Goal: Use online tool/utility: Utilize a website feature to perform a specific function

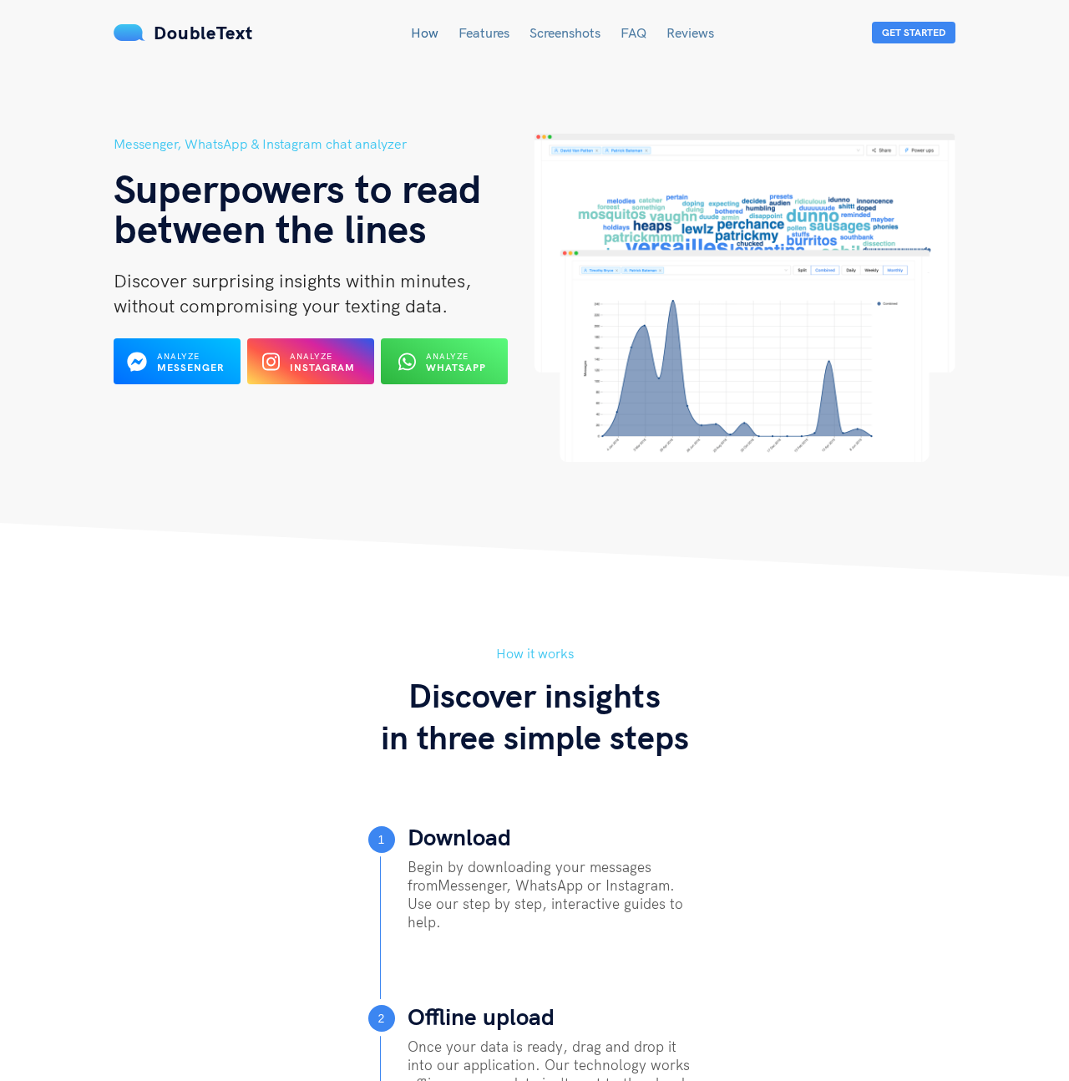
click at [440, 329] on div "Messenger, WhatsApp & Instagram chat analyzer Superpowers to read between the l…" at bounding box center [324, 298] width 421 height 328
click at [413, 421] on div "Messenger, WhatsApp & Instagram chat analyzer Superpowers to read between the l…" at bounding box center [324, 298] width 421 height 328
click at [445, 358] on span "Analyze" at bounding box center [447, 356] width 43 height 11
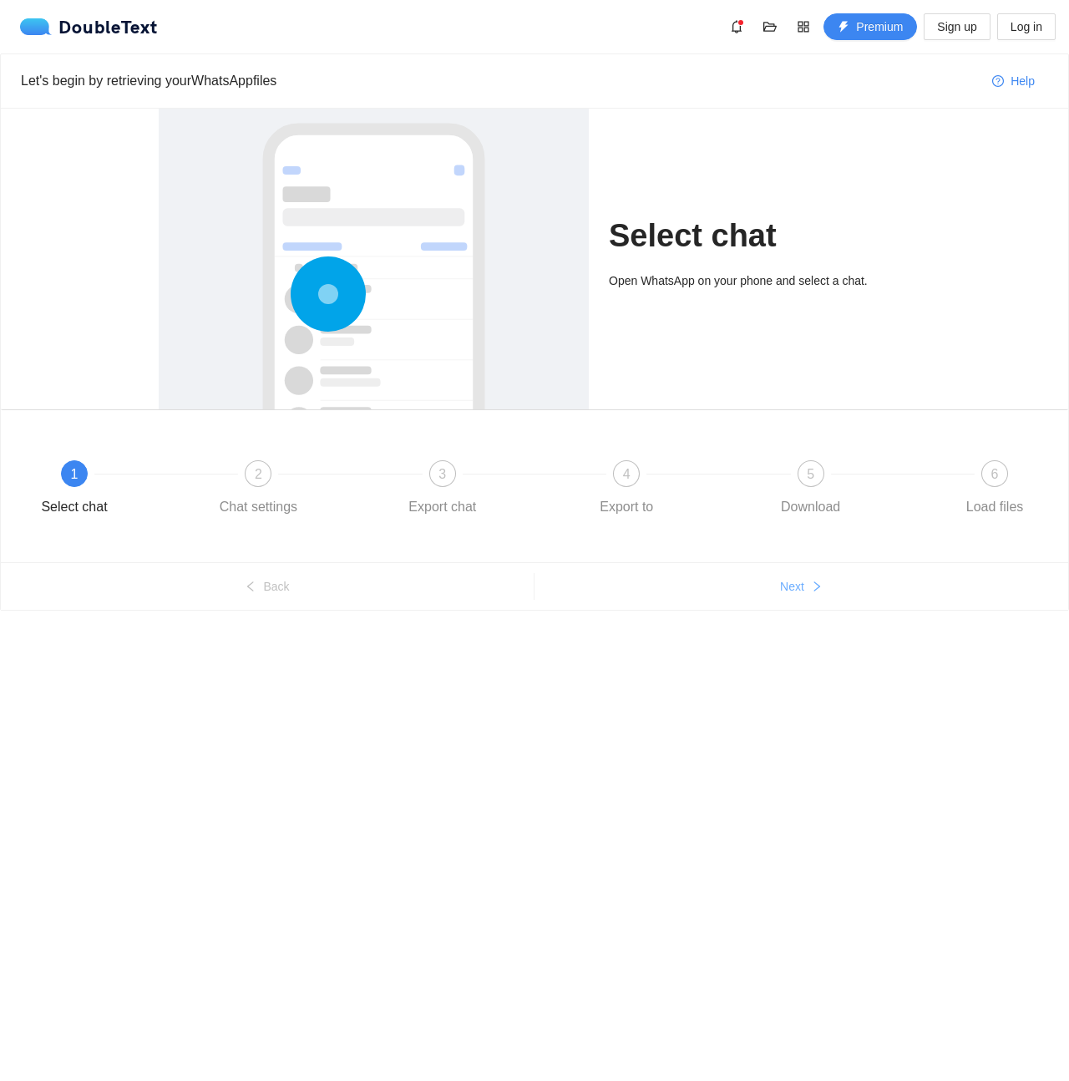
click at [783, 582] on span "Next" at bounding box center [792, 586] width 24 height 18
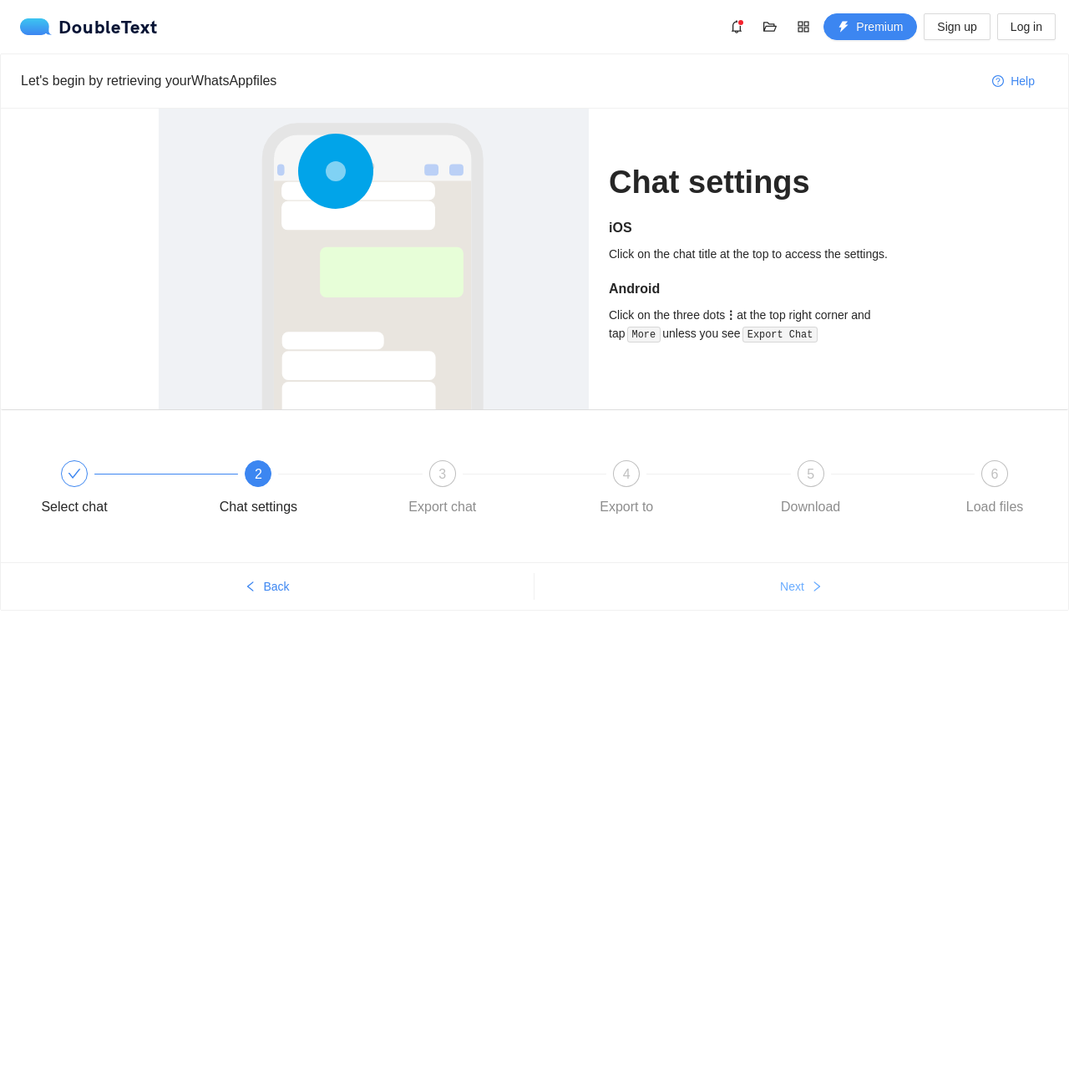
click at [783, 582] on span "Next" at bounding box center [792, 586] width 24 height 18
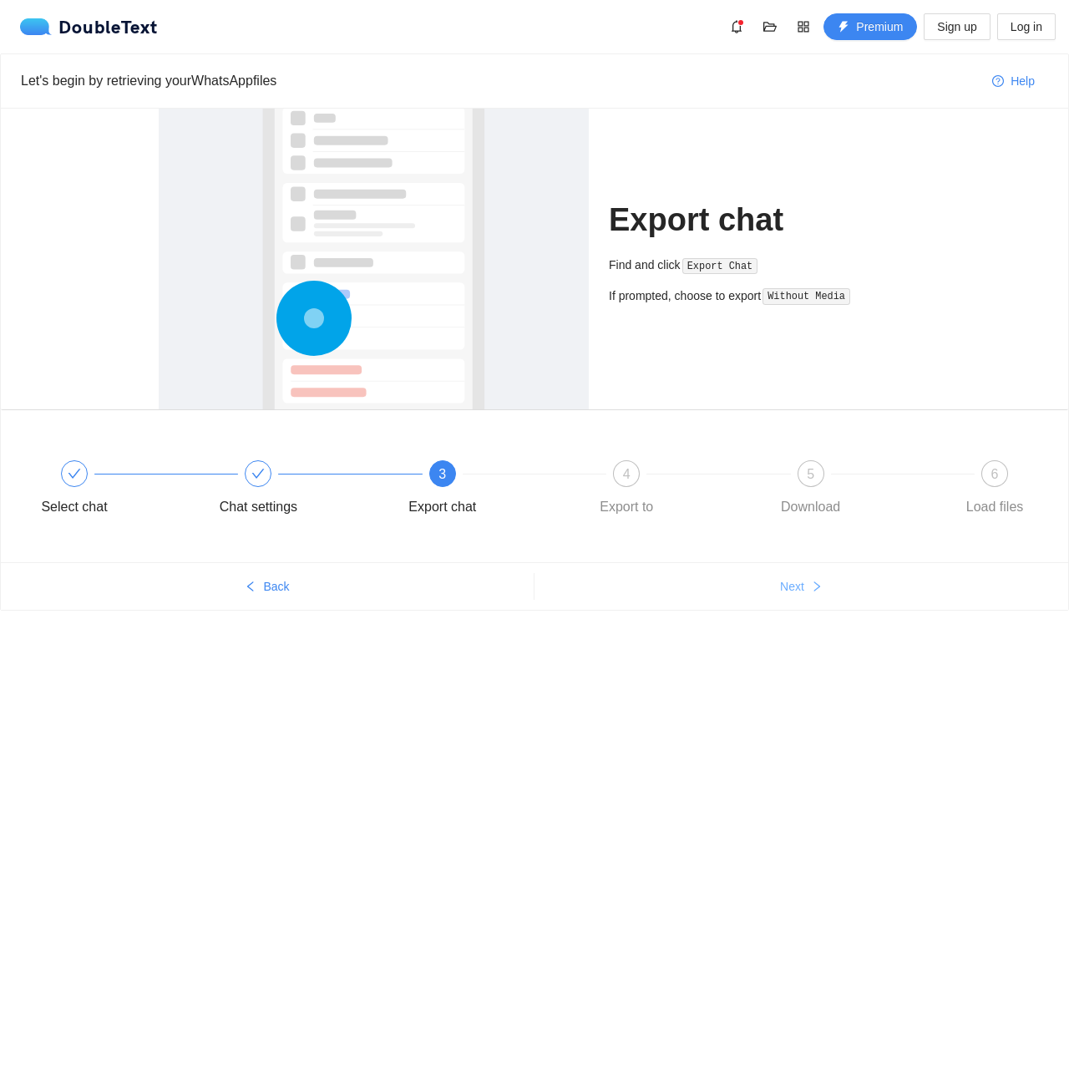
click at [783, 582] on span "Next" at bounding box center [792, 586] width 24 height 18
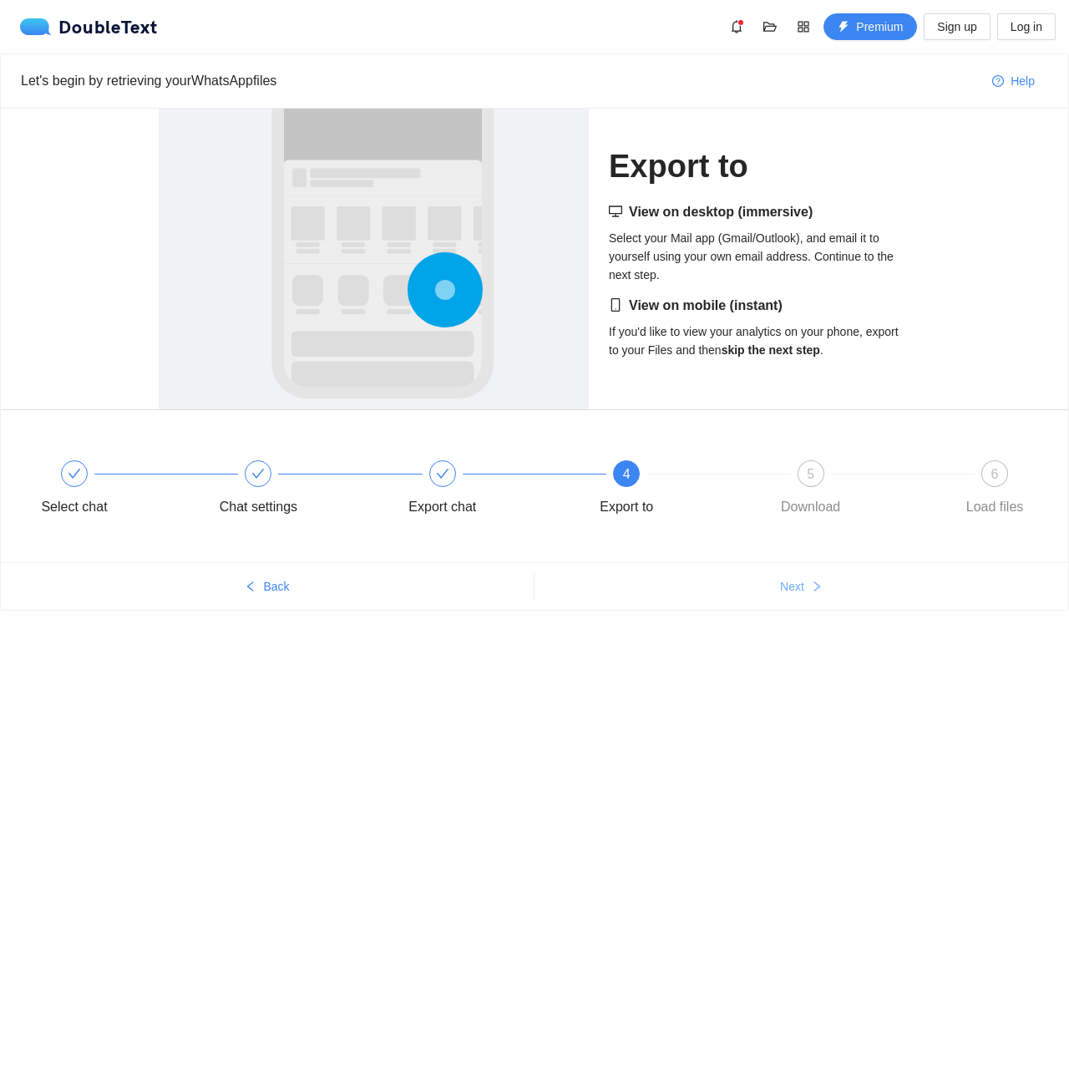
click at [783, 582] on span "Next" at bounding box center [792, 586] width 24 height 18
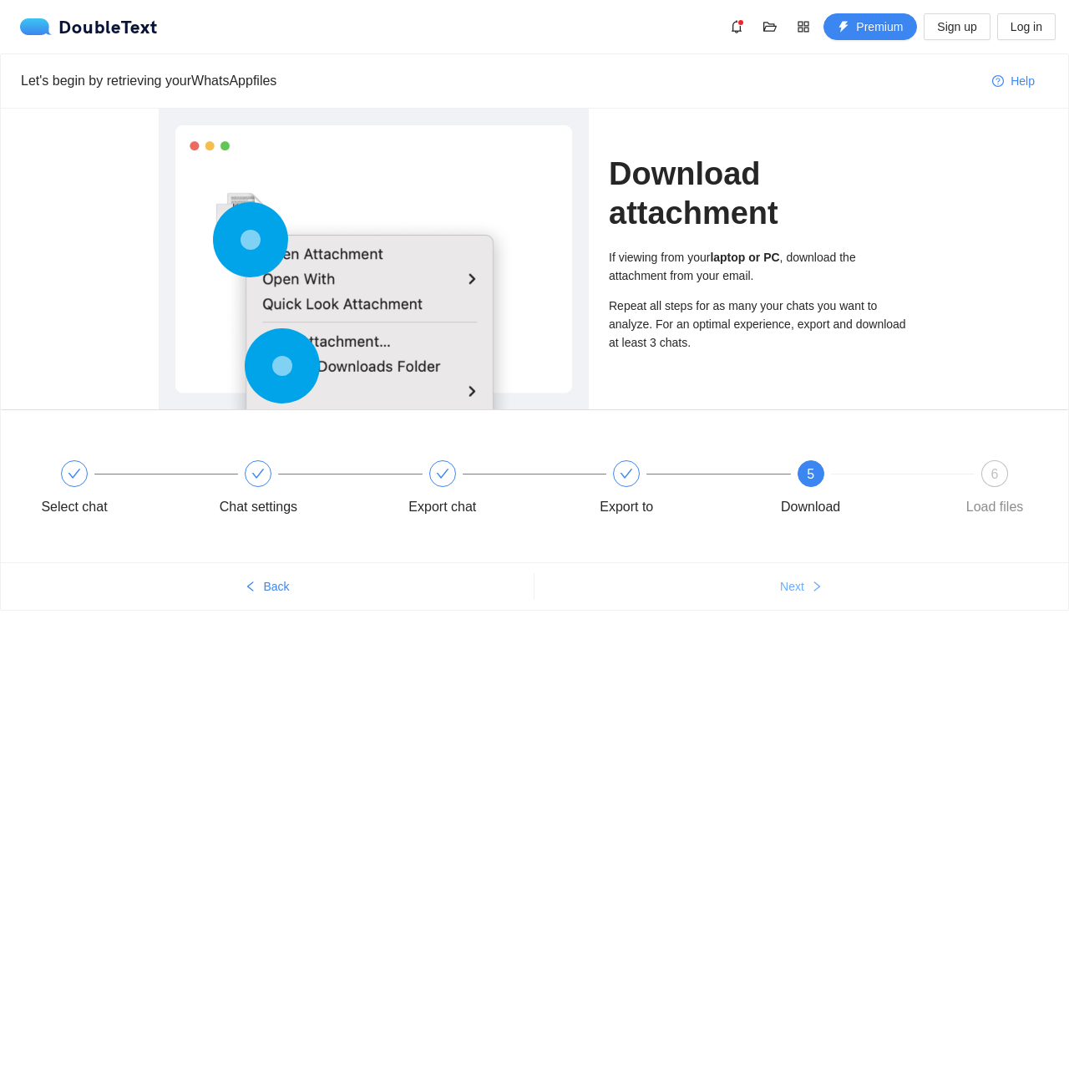
click at [783, 582] on span "Next" at bounding box center [792, 586] width 24 height 18
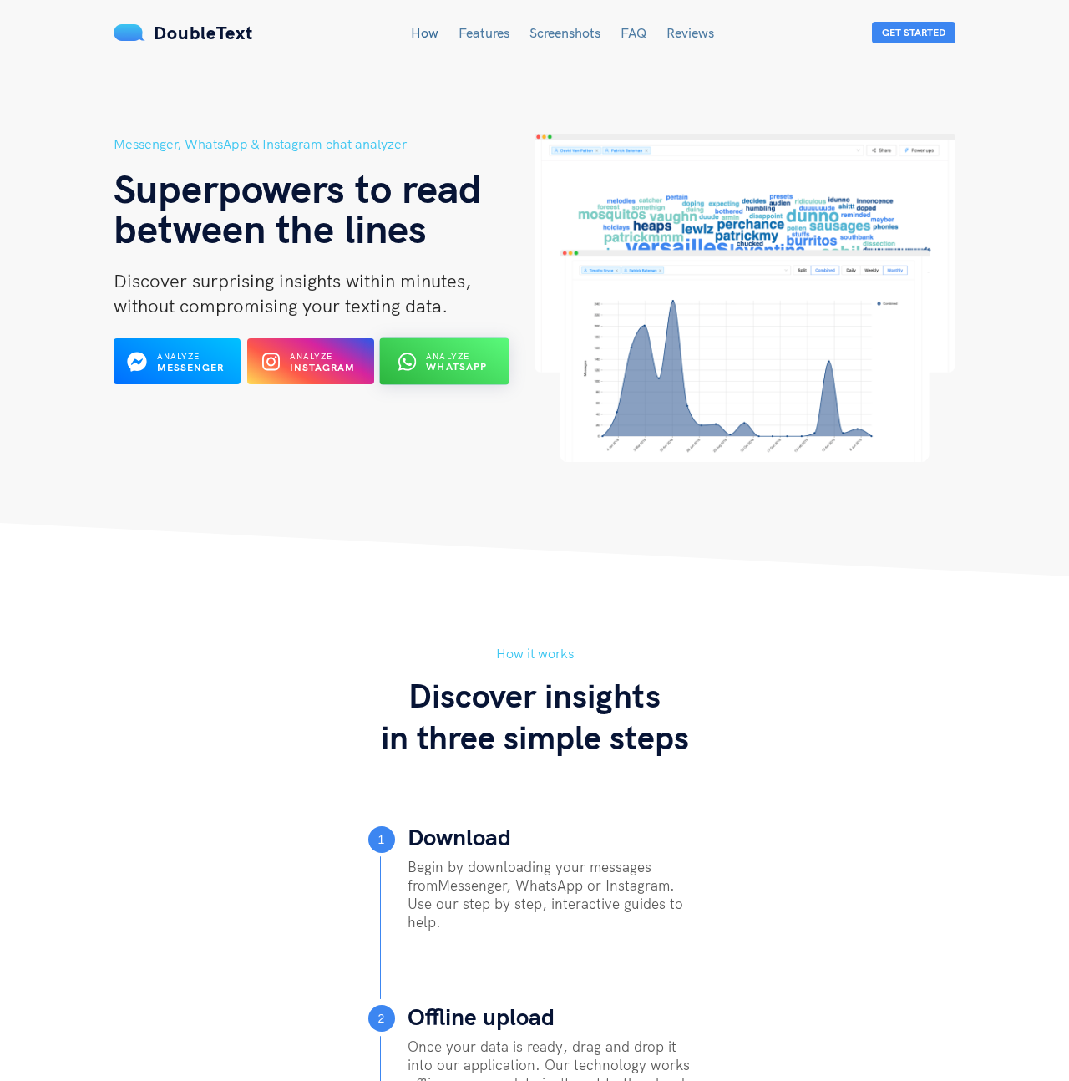
click at [444, 352] on span "Analyze" at bounding box center [447, 356] width 43 height 11
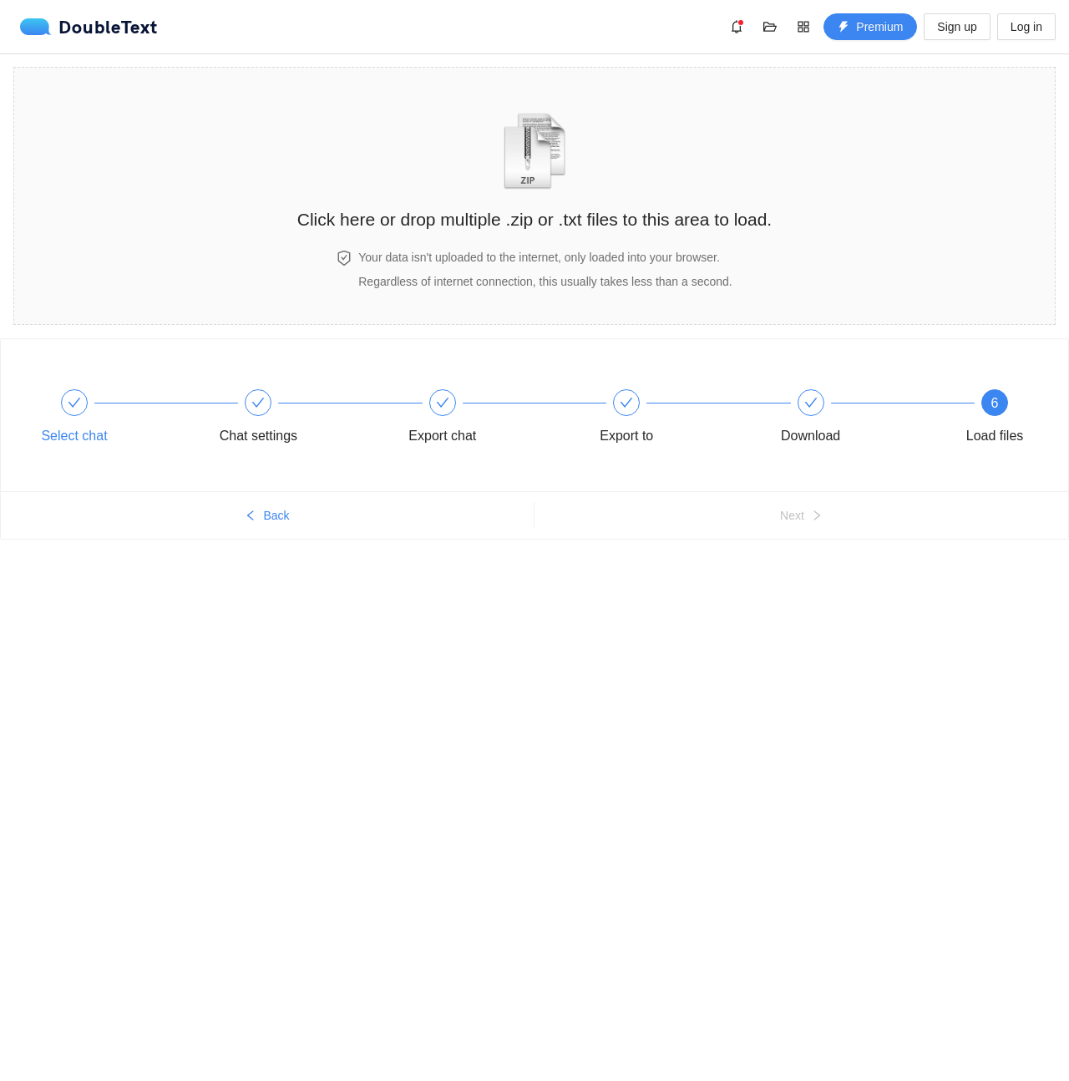
click at [67, 403] on div at bounding box center [74, 402] width 27 height 27
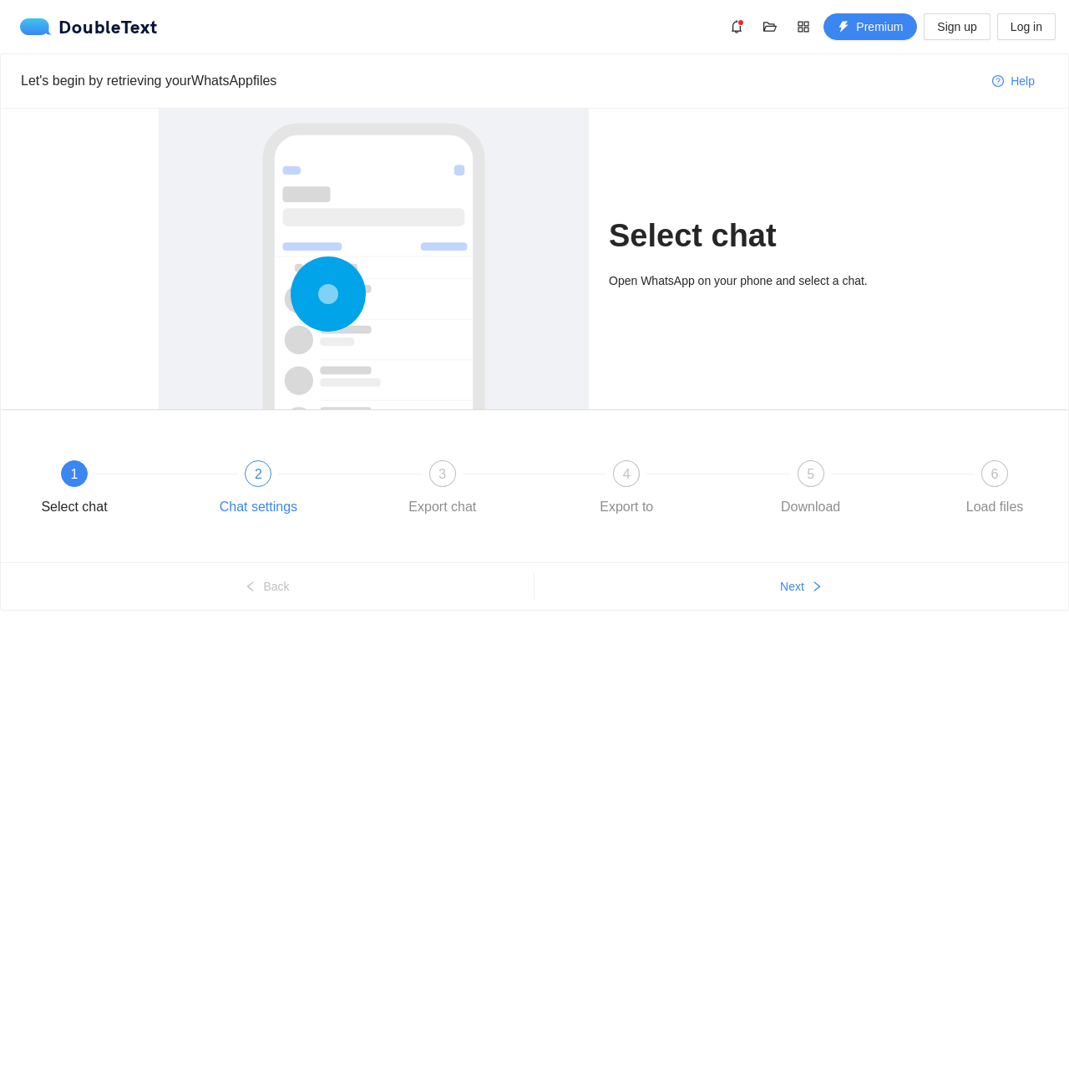
click at [264, 476] on div at bounding box center [350, 473] width 184 height 7
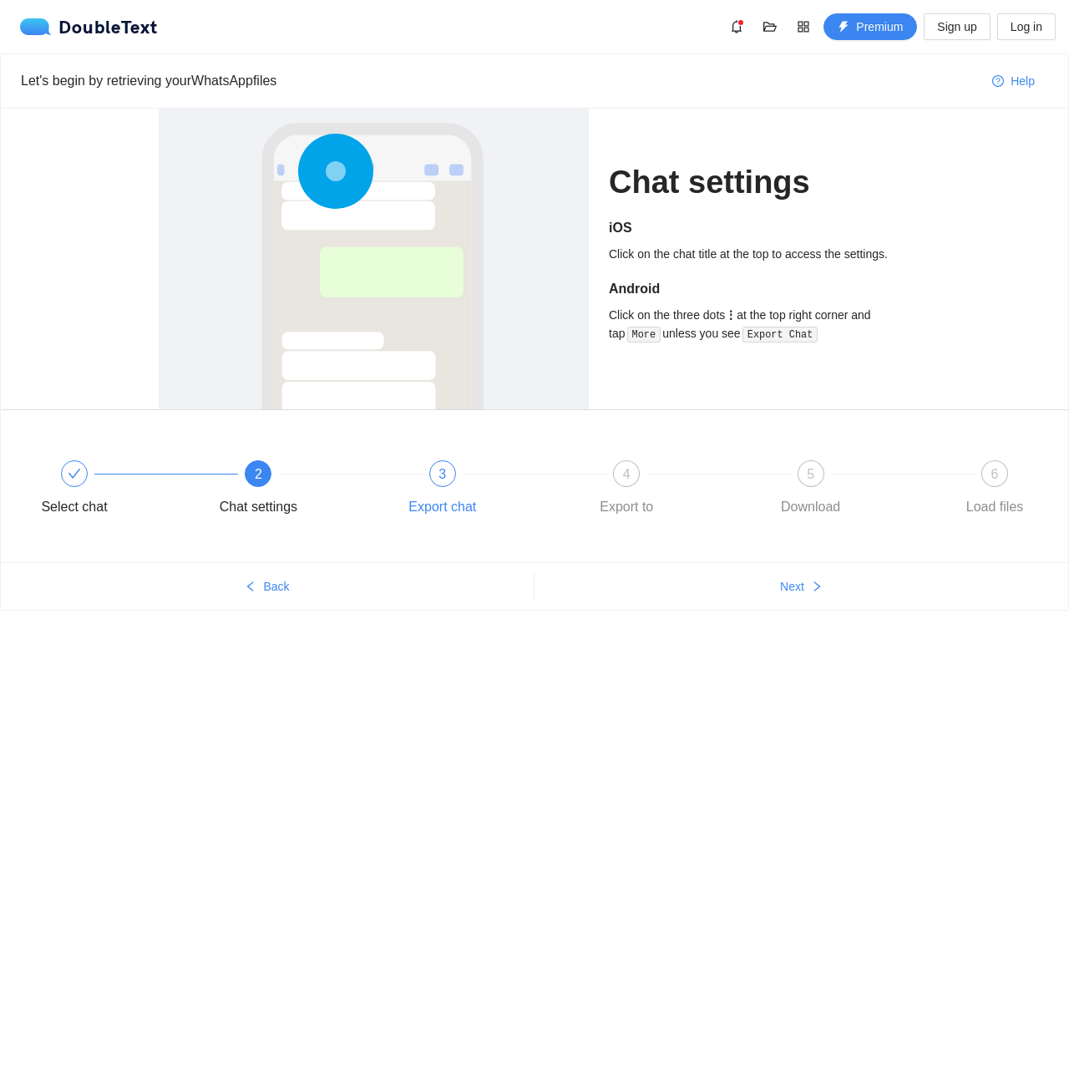
click at [442, 488] on div "3 Export chat" at bounding box center [486, 490] width 184 height 60
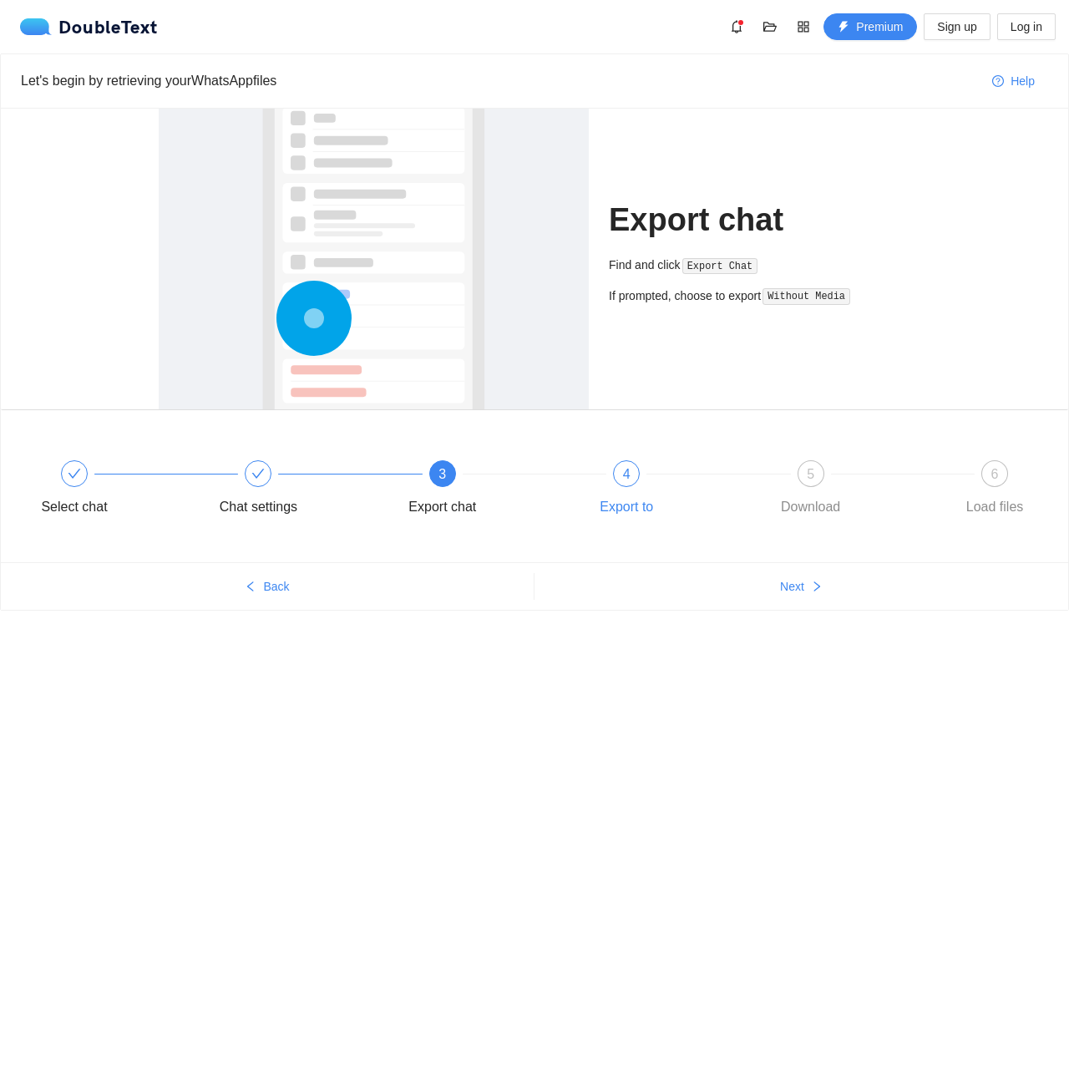
click at [625, 479] on span "4" at bounding box center [627, 474] width 8 height 14
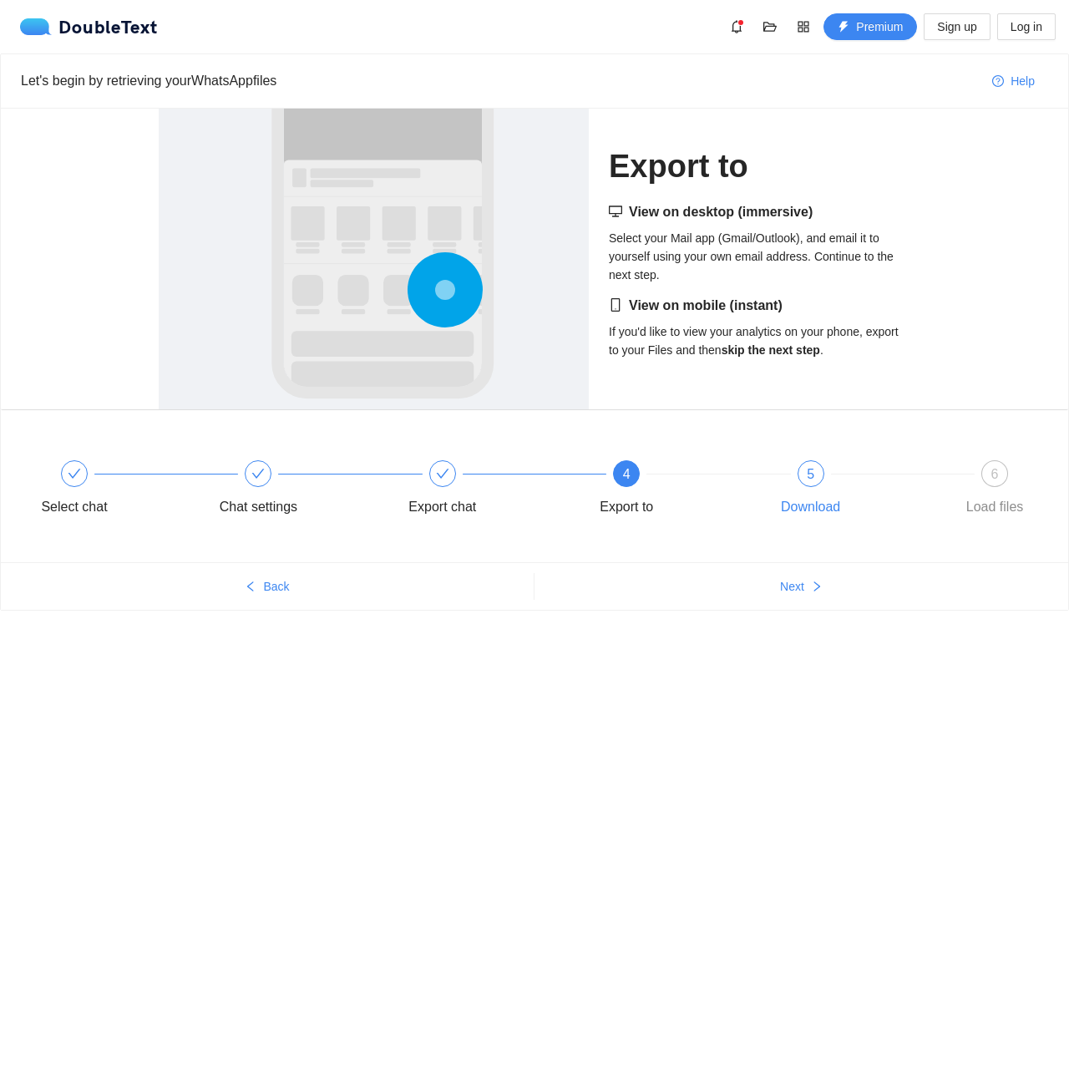
click at [820, 464] on div "5 Download" at bounding box center [855, 490] width 184 height 60
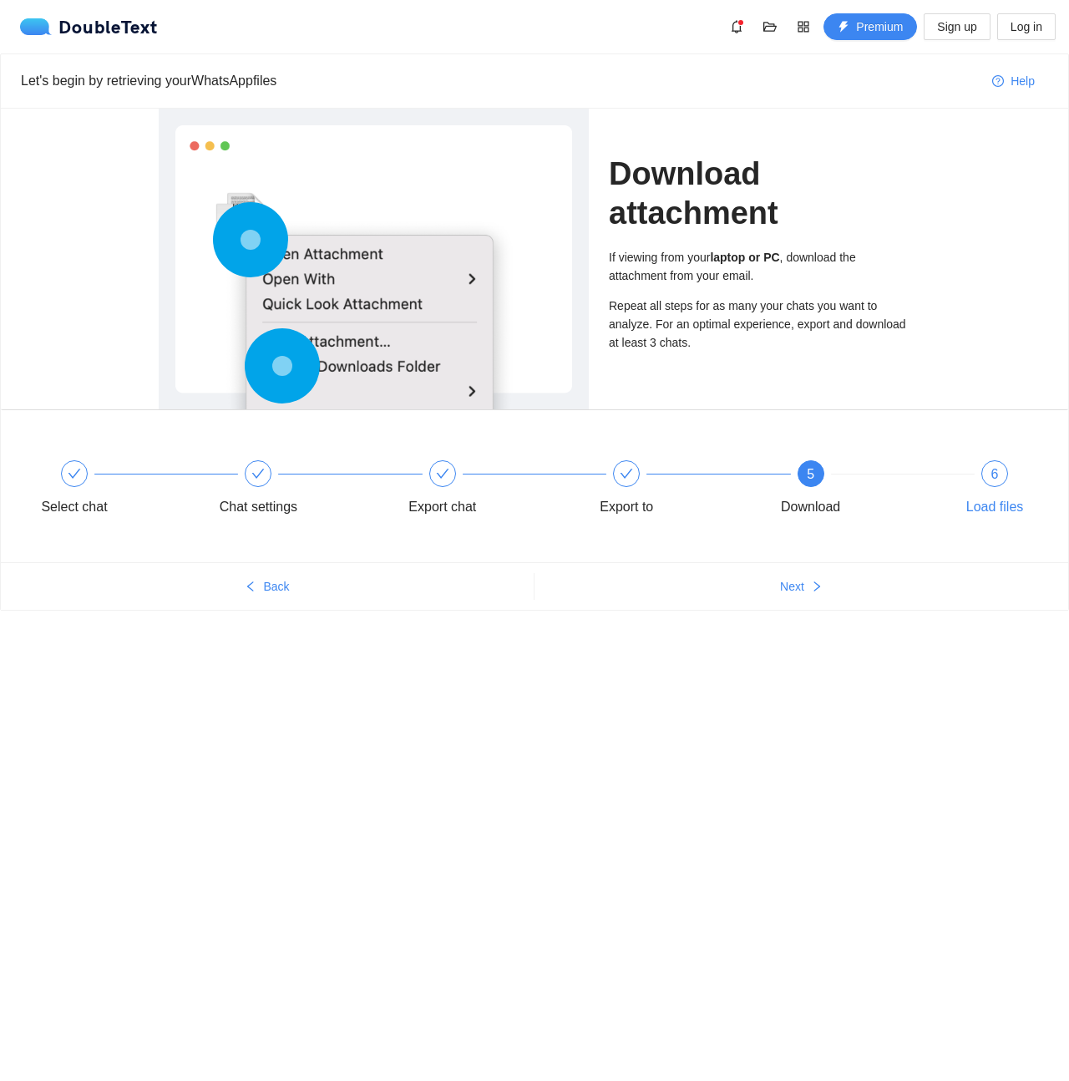
click at [1005, 471] on div "6" at bounding box center [994, 473] width 27 height 27
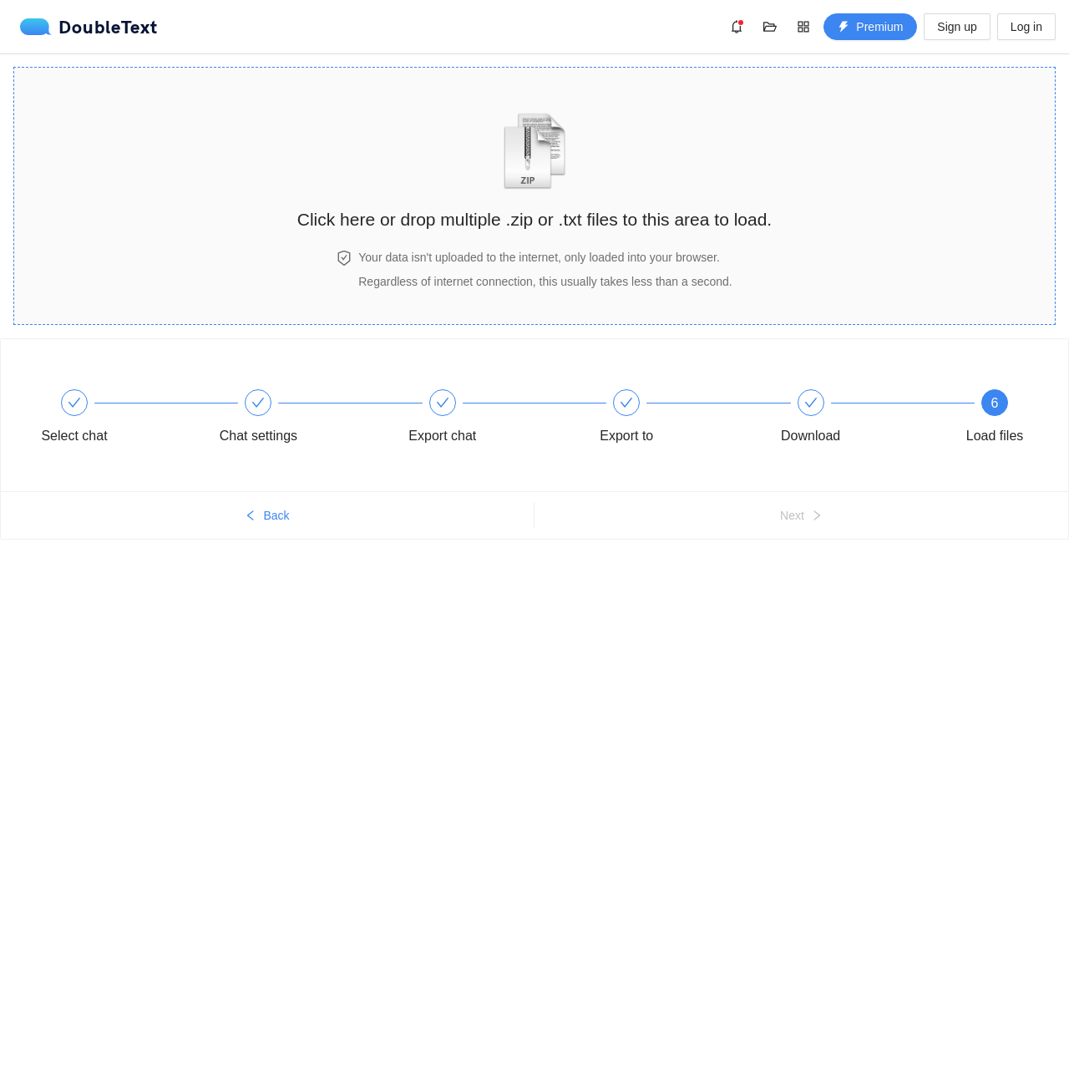
click at [950, 303] on section "Click here or drop multiple .zip or .txt files to this area to load. Your data …" at bounding box center [534, 196] width 1042 height 258
click at [455, 613] on body "DoubleText Premium Sign up Log in Click here or drop multiple .zip or .txt file…" at bounding box center [534, 540] width 1069 height 1081
